Goal: Task Accomplishment & Management: Manage account settings

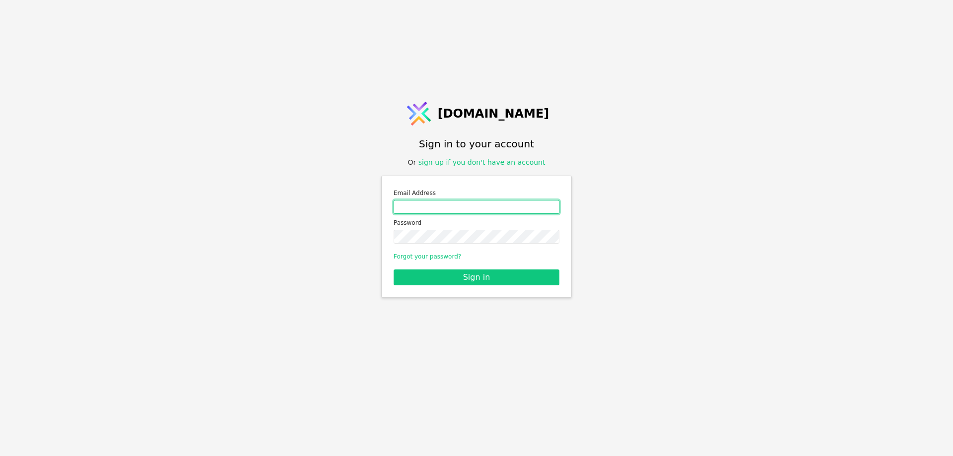
click at [435, 201] on input "Email address" at bounding box center [477, 207] width 166 height 14
click at [414, 246] on form "Email Address [PERSON_NAME][DOMAIN_NAME][EMAIL_ADDRESS][DOMAIN_NAME] Password F…" at bounding box center [477, 236] width 166 height 97
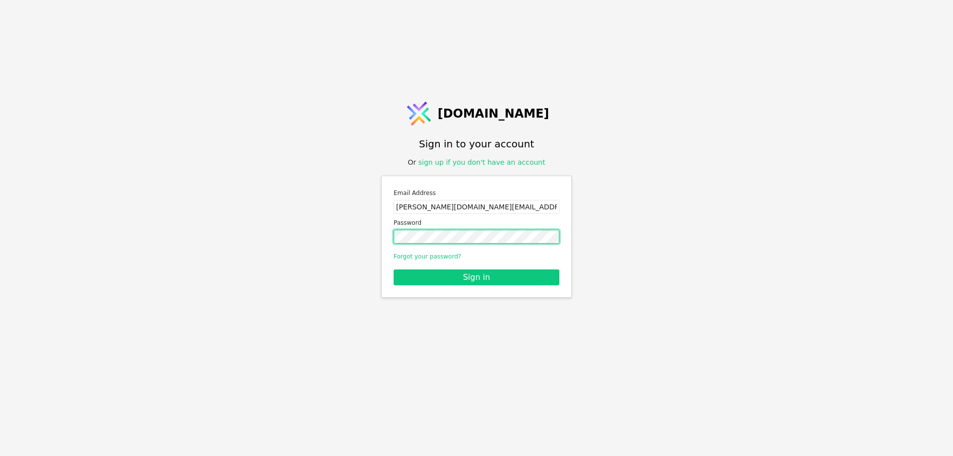
click at [394, 270] on button "Sign in" at bounding box center [477, 278] width 166 height 16
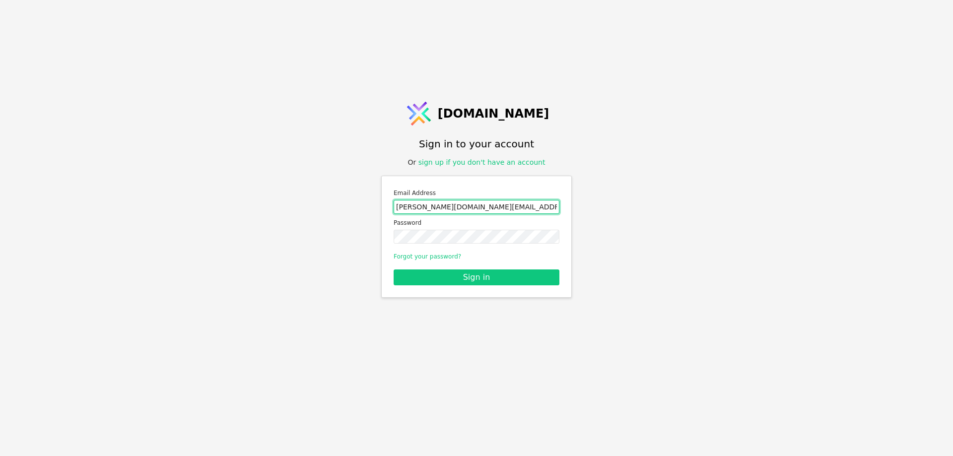
click at [455, 209] on input "[PERSON_NAME][DOMAIN_NAME][EMAIL_ADDRESS][DOMAIN_NAME]" at bounding box center [477, 207] width 166 height 14
type input "[PERSON_NAME][DOMAIN_NAME][EMAIL_ADDRESS][DOMAIN_NAME]"
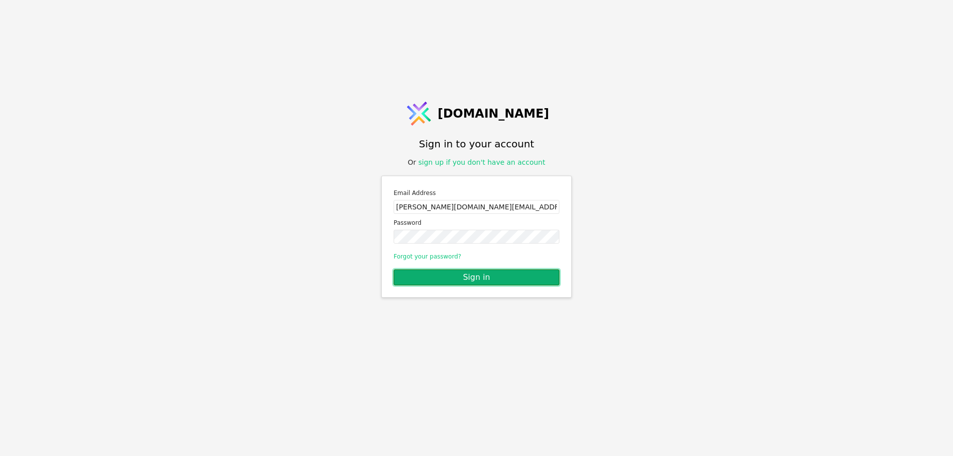
click at [458, 274] on button "Sign in" at bounding box center [477, 278] width 166 height 16
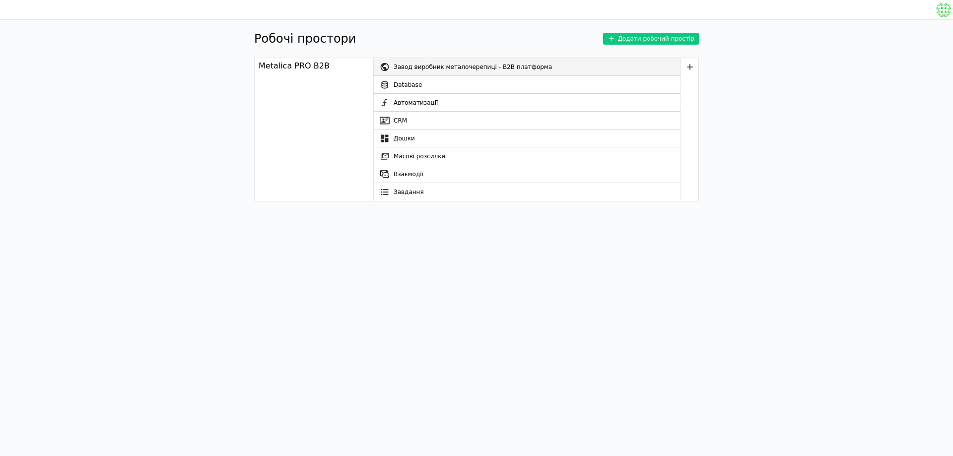
click at [425, 69] on div "Завод виробник металочерепиці - B2B платформа" at bounding box center [537, 67] width 287 height 18
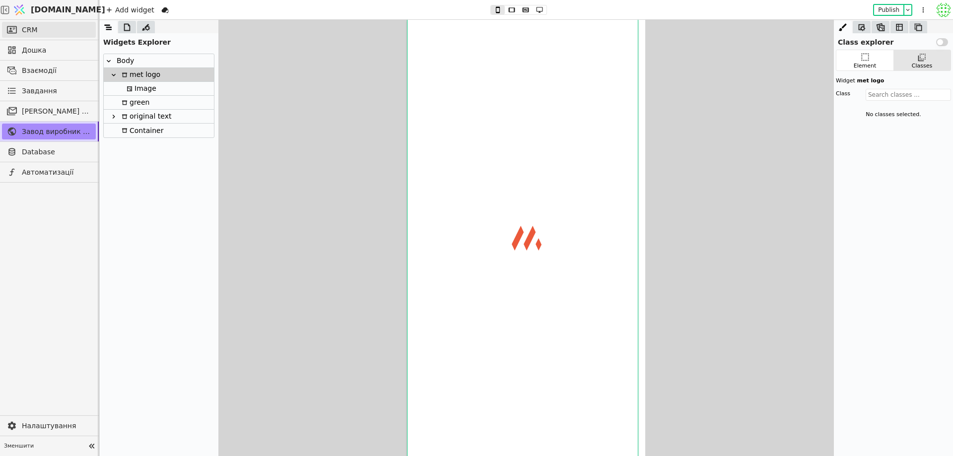
click at [42, 34] on link "CRM" at bounding box center [49, 30] width 94 height 16
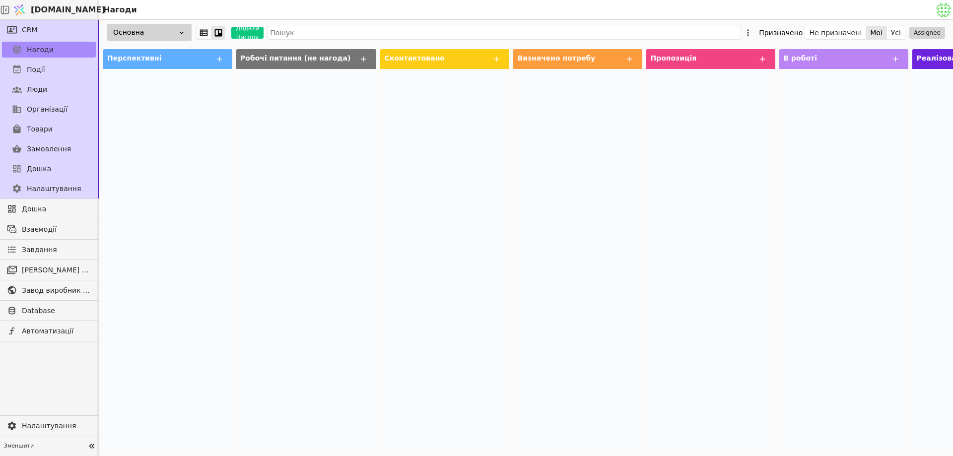
click at [174, 58] on div "Перспективні" at bounding box center [167, 59] width 129 height 20
click at [218, 60] on icon at bounding box center [219, 59] width 9 height 9
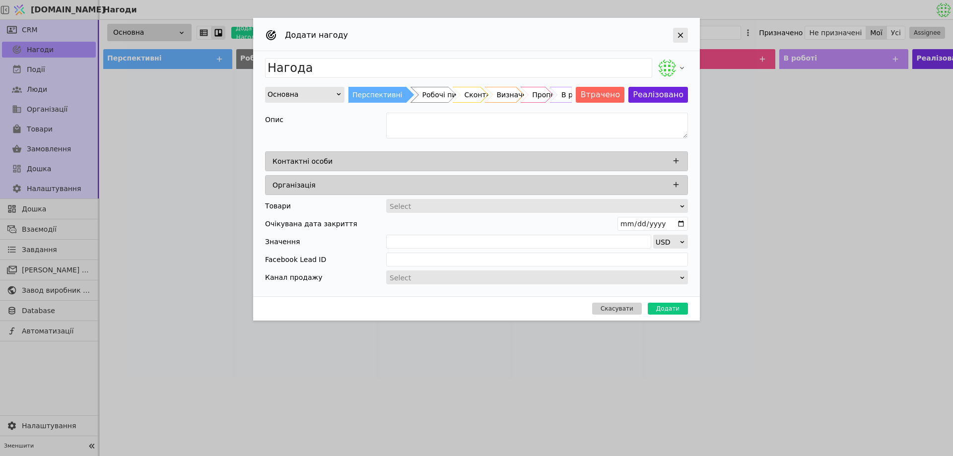
click at [676, 34] on icon "Add Opportunity" at bounding box center [680, 35] width 9 height 9
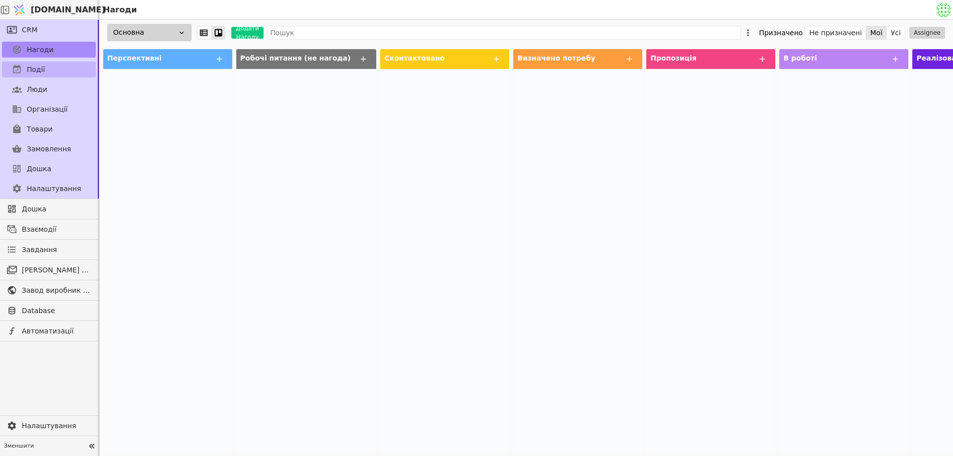
click at [52, 67] on link "Події" at bounding box center [49, 70] width 94 height 16
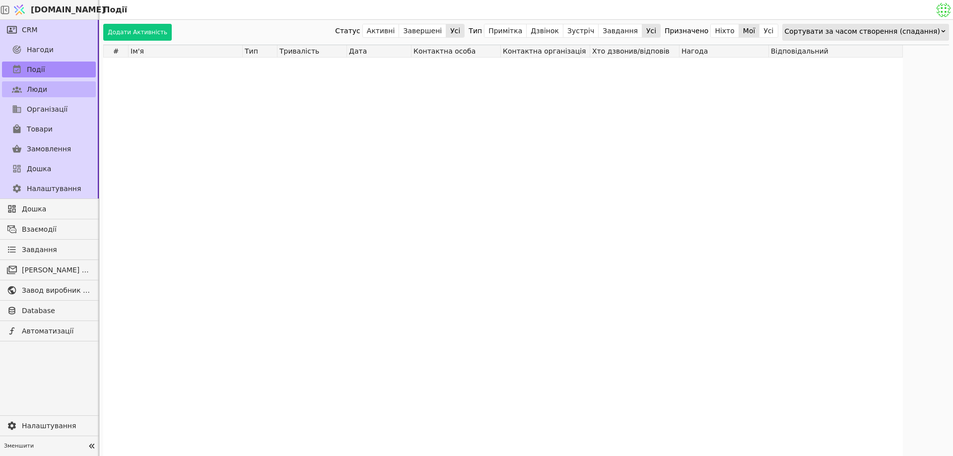
click at [55, 86] on link "Люди" at bounding box center [49, 89] width 94 height 16
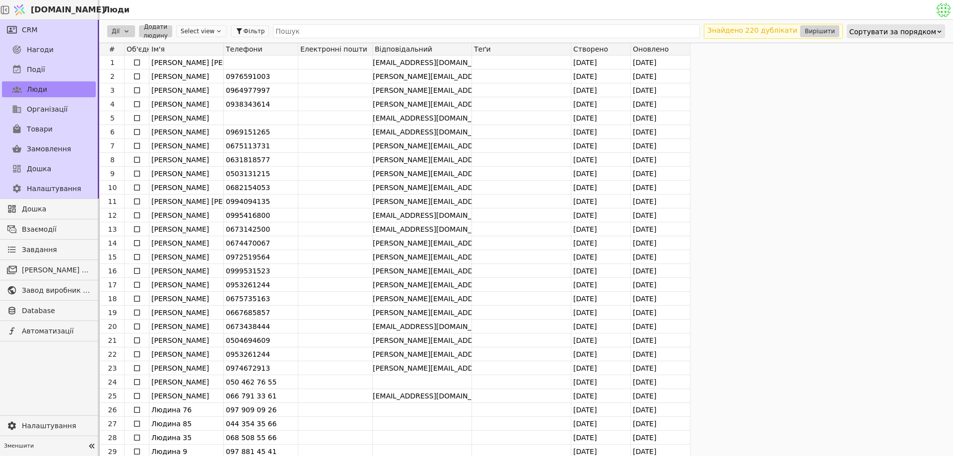
click at [203, 48] on div "Ім'я" at bounding box center [186, 49] width 74 height 12
click at [946, 13] on img at bounding box center [943, 9] width 15 height 15
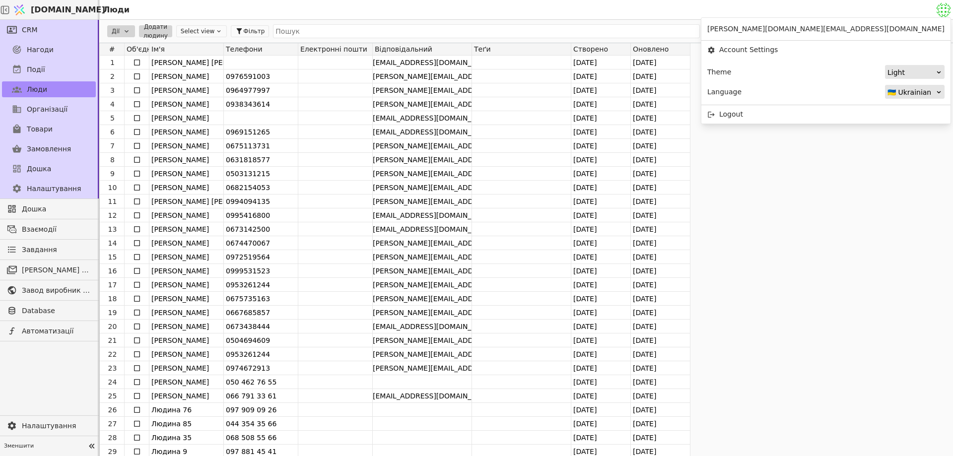
click at [931, 76] on div "Light" at bounding box center [912, 73] width 48 height 14
click at [926, 80] on div "Dark" at bounding box center [915, 85] width 59 height 15
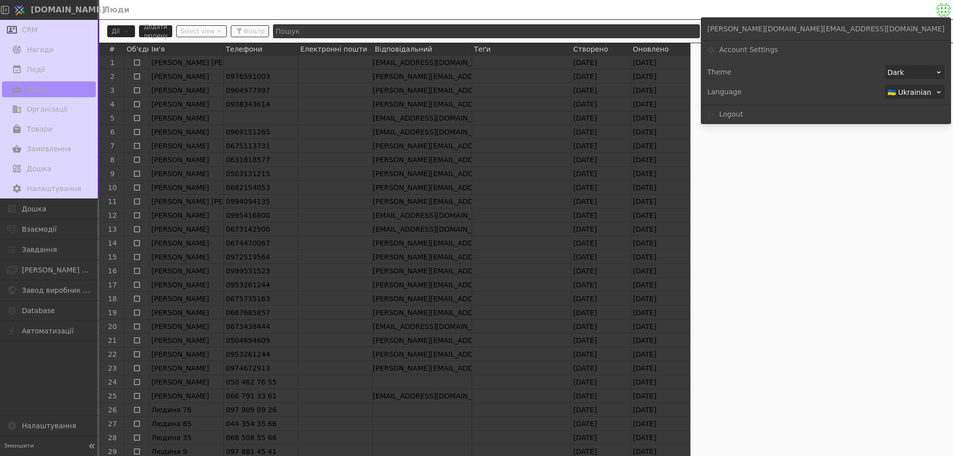
click at [924, 73] on div "Dark" at bounding box center [912, 73] width 48 height 14
click at [921, 95] on div "Light" at bounding box center [915, 100] width 59 height 15
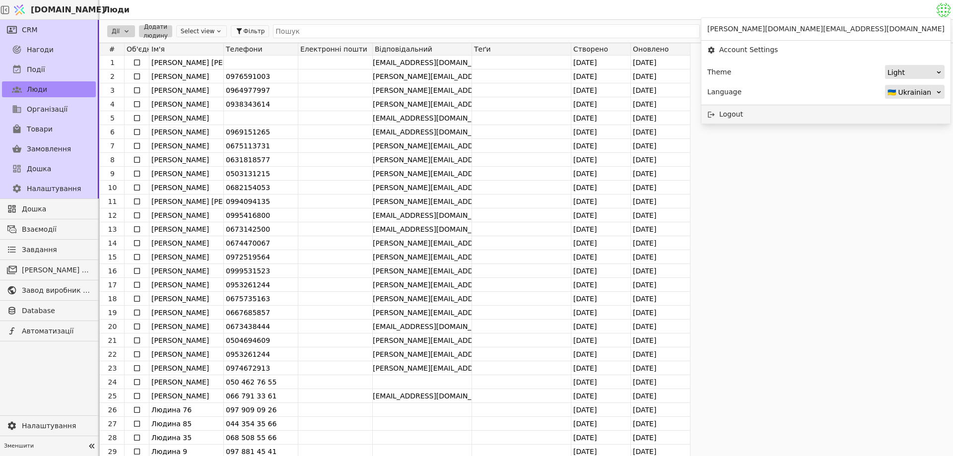
click at [883, 115] on div "Logout" at bounding box center [825, 114] width 249 height 18
